Goal: Task Accomplishment & Management: Complete application form

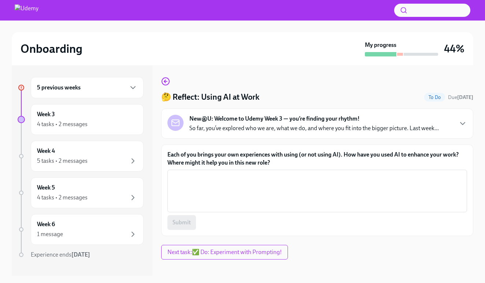
scroll to position [13, 0]
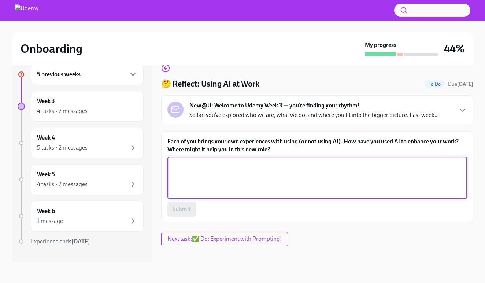
click at [291, 167] on textarea "Each of you brings your own experiences with using (or not using AI). How have …" at bounding box center [317, 177] width 291 height 35
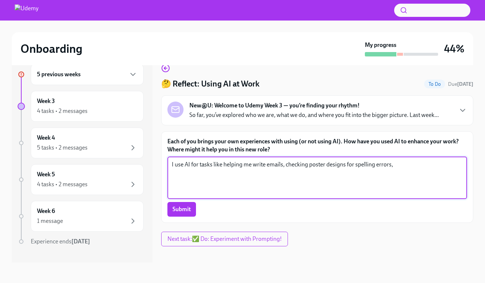
click at [398, 174] on textarea "I use AI for tasks like helping me write emails, checking poster designs for sp…" at bounding box center [317, 177] width 291 height 35
click at [285, 166] on textarea "I use AI for tasks like helping me write emails, checking poster designs for sp…" at bounding box center [317, 177] width 291 height 35
click at [354, 186] on textarea "I use AI for tasks like helping me write emails and checking poster designs for…" at bounding box center [317, 177] width 291 height 35
click at [283, 166] on textarea "I use AI for tasks like helping me write emails and checking poster designs for…" at bounding box center [317, 177] width 291 height 35
click at [277, 178] on textarea "I use AI for tasks like helping me write emails, slacks, and checking poster de…" at bounding box center [317, 177] width 291 height 35
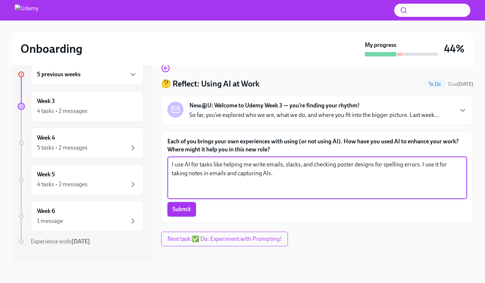
type textarea "I use AI for tasks like helping me write emails, slacks, and checking poster de…"
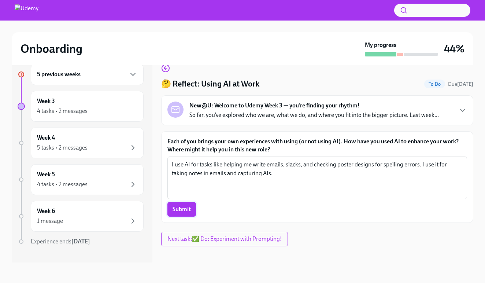
click at [187, 208] on span "Submit" at bounding box center [182, 209] width 18 height 7
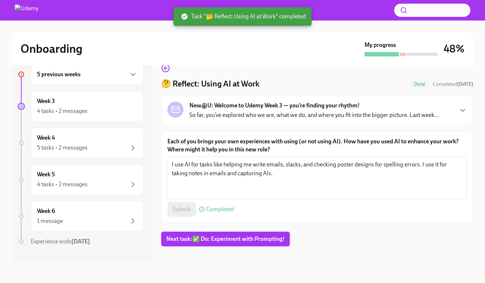
click at [199, 239] on span "Next task : ✅ Do: Experiment with Prompting!" at bounding box center [225, 238] width 118 height 7
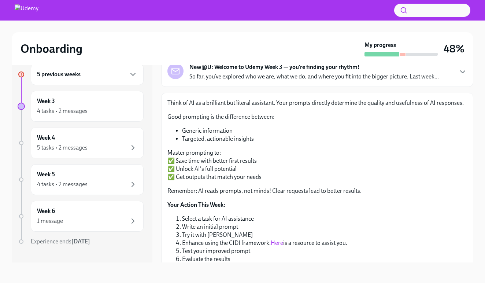
scroll to position [66, 0]
